Goal: Information Seeking & Learning: Learn about a topic

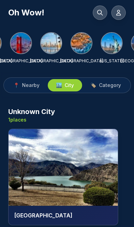
scroll to position [0, 107]
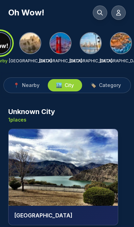
click at [86, 45] on img at bounding box center [90, 43] width 21 height 21
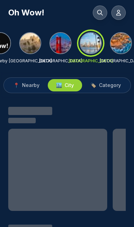
click at [91, 44] on div at bounding box center [90, 43] width 25 height 25
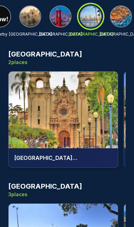
scroll to position [180, 0]
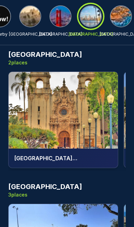
click at [80, 123] on img at bounding box center [63, 110] width 109 height 77
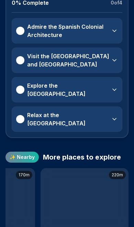
scroll to position [0, 431]
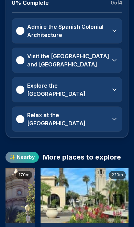
click at [89, 168] on img at bounding box center [84, 195] width 88 height 55
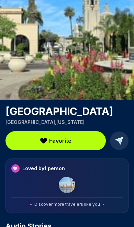
scroll to position [25, 0]
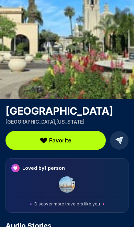
click at [67, 186] on img at bounding box center [67, 185] width 16 height 16
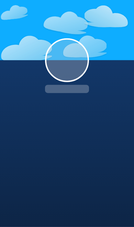
scroll to position [40, 0]
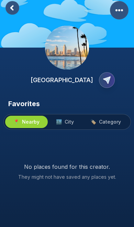
click at [69, 119] on span "City" at bounding box center [68, 122] width 9 height 7
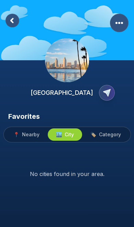
click at [18, 23] on rect at bounding box center [12, 21] width 14 height 14
click at [15, 23] on rect at bounding box center [12, 21] width 14 height 14
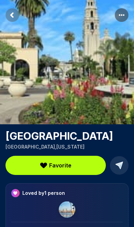
click at [18, 11] on icon "Return to previous page" at bounding box center [12, 15] width 14 height 14
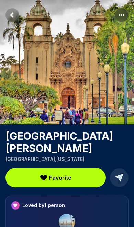
click at [14, 17] on rect "Return to previous page" at bounding box center [12, 15] width 14 height 14
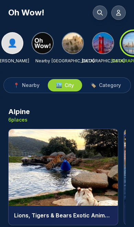
click at [102, 15] on icon at bounding box center [99, 12] width 5 height 5
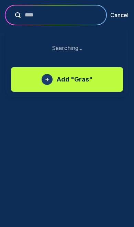
type input "*****"
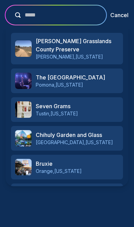
click at [91, 47] on h3 "[PERSON_NAME] Grasslands County Preserve" at bounding box center [77, 45] width 83 height 16
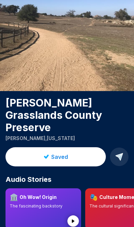
scroll to position [33, 0]
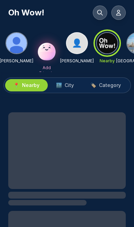
click at [100, 16] on button at bounding box center [100, 12] width 14 height 14
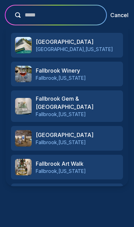
type input "******"
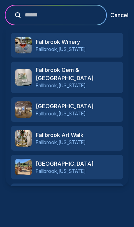
click at [94, 109] on h3 "[GEOGRAPHIC_DATA]" at bounding box center [77, 106] width 83 height 8
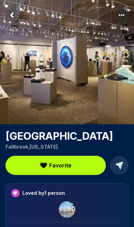
click at [67, 167] on span "Favorite" at bounding box center [60, 166] width 22 height 8
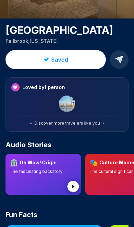
scroll to position [106, 0]
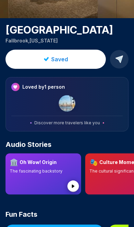
click at [68, 107] on img at bounding box center [67, 103] width 16 height 16
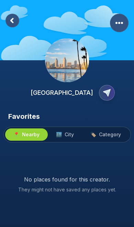
click at [65, 137] on span "City" at bounding box center [68, 134] width 9 height 7
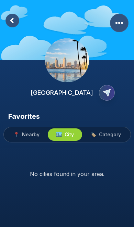
click at [109, 134] on span "Category" at bounding box center [110, 134] width 22 height 7
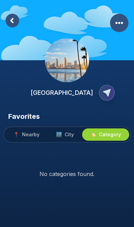
click at [62, 135] on span "🏙️ City" at bounding box center [65, 134] width 18 height 7
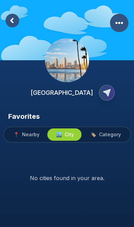
click at [28, 135] on span "Nearby" at bounding box center [30, 134] width 17 height 7
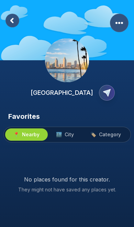
click at [14, 19] on rect at bounding box center [12, 21] width 14 height 14
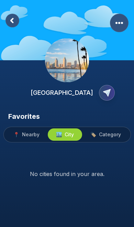
click at [16, 25] on rect at bounding box center [12, 21] width 14 height 14
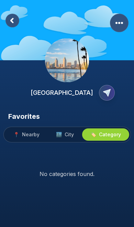
click at [14, 22] on rect at bounding box center [12, 21] width 14 height 14
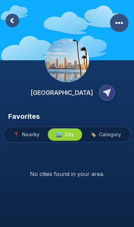
click at [12, 22] on div "[GEOGRAPHIC_DATA]" at bounding box center [67, 56] width 134 height 112
click at [14, 14] on rect at bounding box center [12, 21] width 14 height 14
click at [11, 14] on rect at bounding box center [12, 21] width 14 height 14
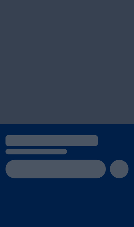
scroll to position [40, 0]
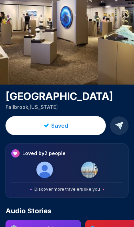
click at [39, 168] on img at bounding box center [44, 170] width 16 height 16
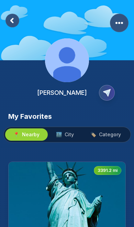
click at [68, 135] on span "City" at bounding box center [68, 134] width 9 height 7
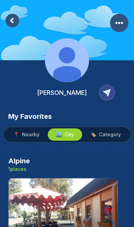
click at [14, 21] on rect at bounding box center [12, 21] width 14 height 14
click at [15, 20] on rect at bounding box center [12, 21] width 14 height 14
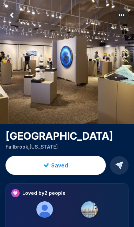
click at [44, 212] on img at bounding box center [44, 210] width 16 height 16
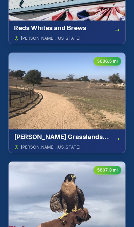
click at [81, 110] on img at bounding box center [67, 91] width 117 height 77
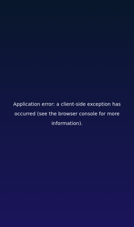
scroll to position [40, 0]
